Goal: Navigation & Orientation: Find specific page/section

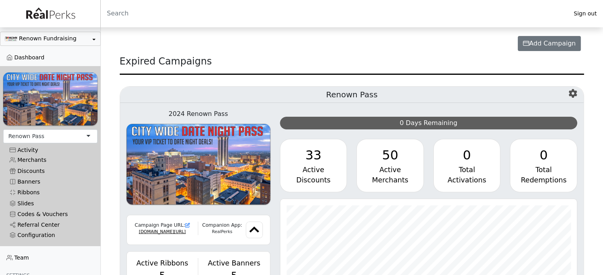
scroll to position [68, 0]
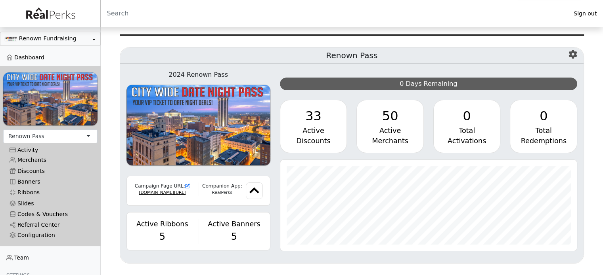
click at [574, 54] on icon "button" at bounding box center [572, 54] width 8 height 9
click at [32, 147] on div "Activity" at bounding box center [51, 150] width 82 height 7
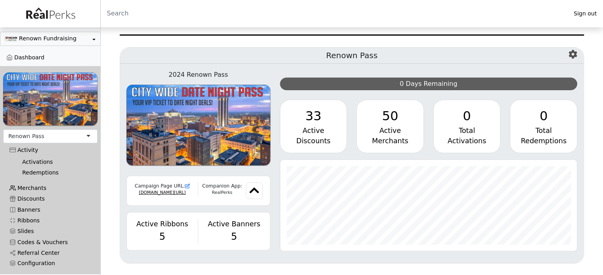
click at [40, 184] on link "Merchants" at bounding box center [50, 188] width 94 height 11
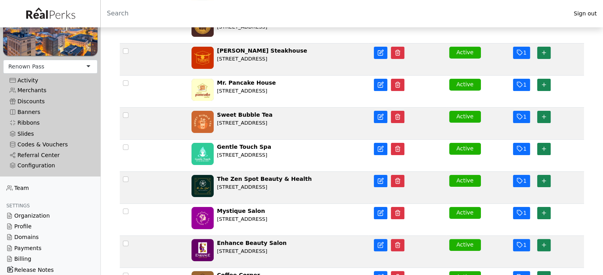
scroll to position [158, 0]
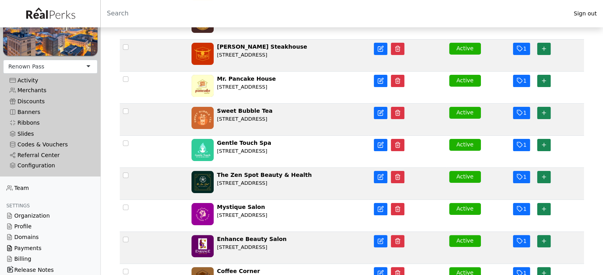
click at [36, 245] on link "Payments" at bounding box center [50, 248] width 101 height 11
